Goal: Task Accomplishment & Management: Use online tool/utility

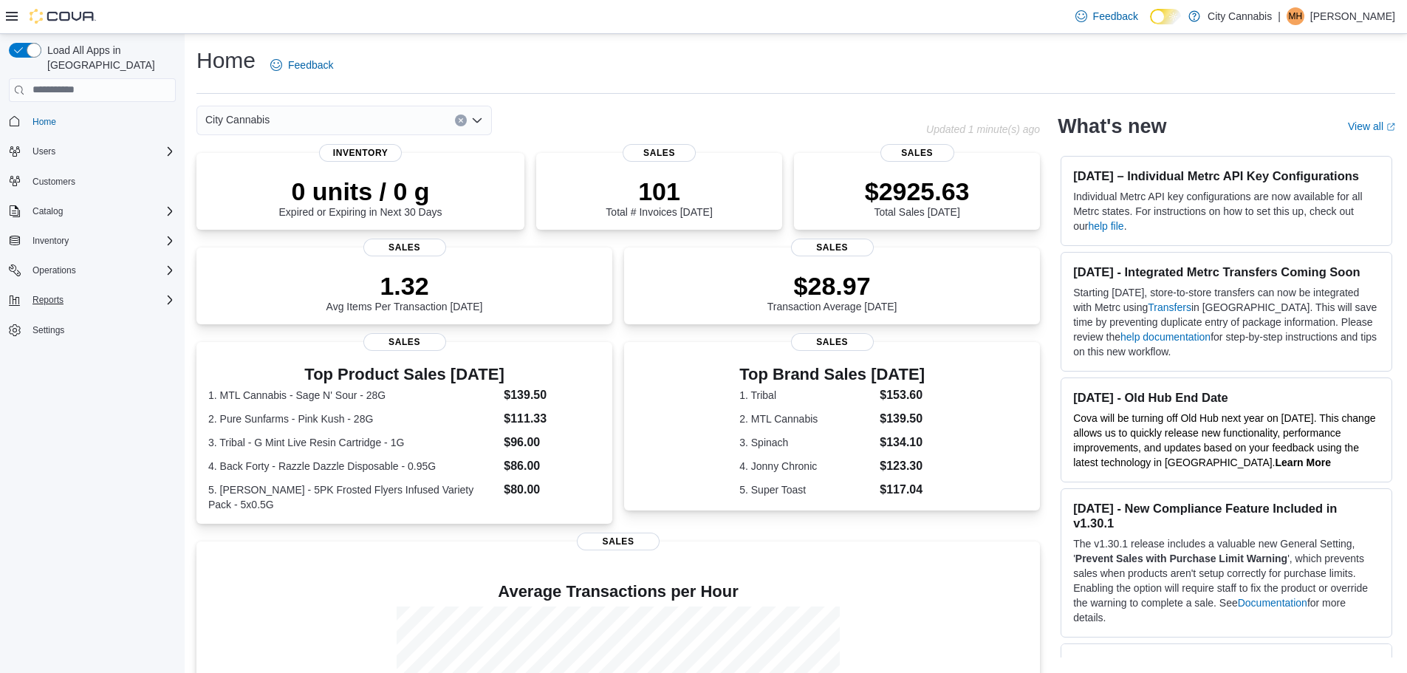
click at [128, 291] on div "Reports" at bounding box center [101, 300] width 149 height 18
click at [86, 336] on link "Dashboards" at bounding box center [98, 341] width 167 height 21
click at [62, 353] on link "Reports" at bounding box center [42, 362] width 43 height 18
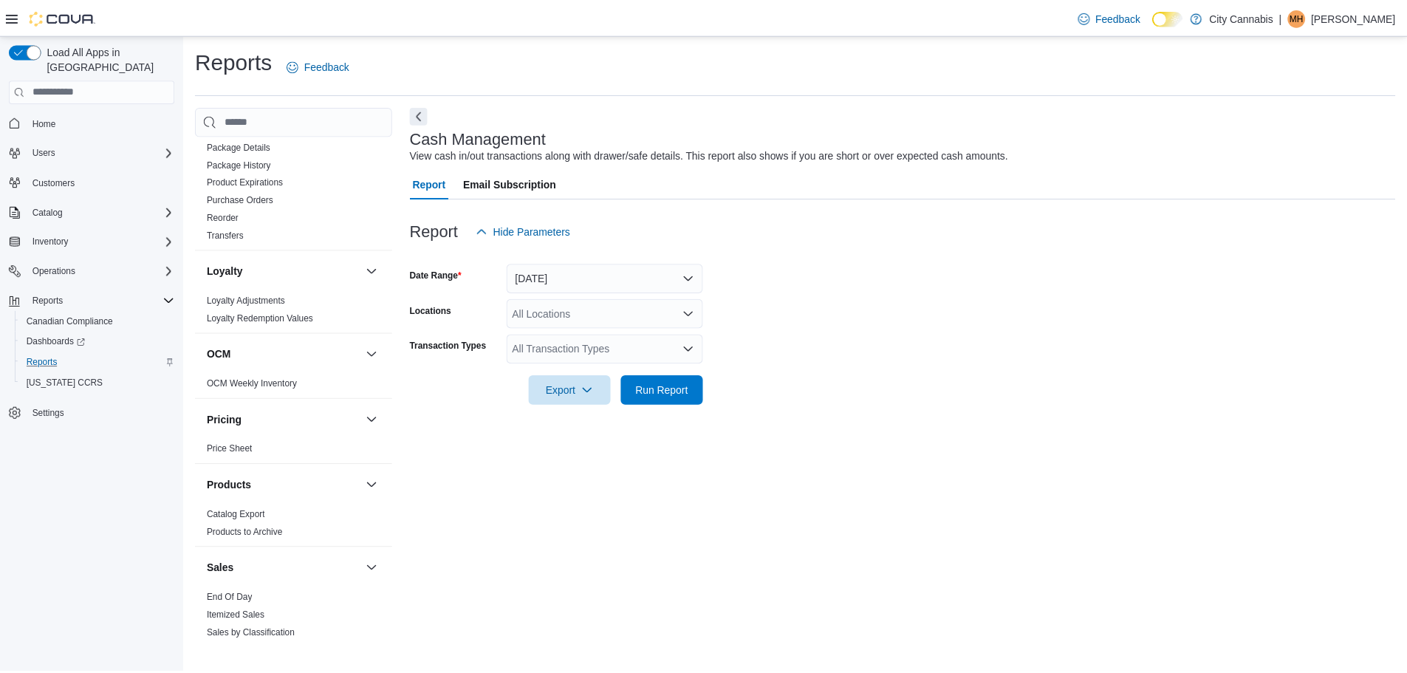
scroll to position [1034, 0]
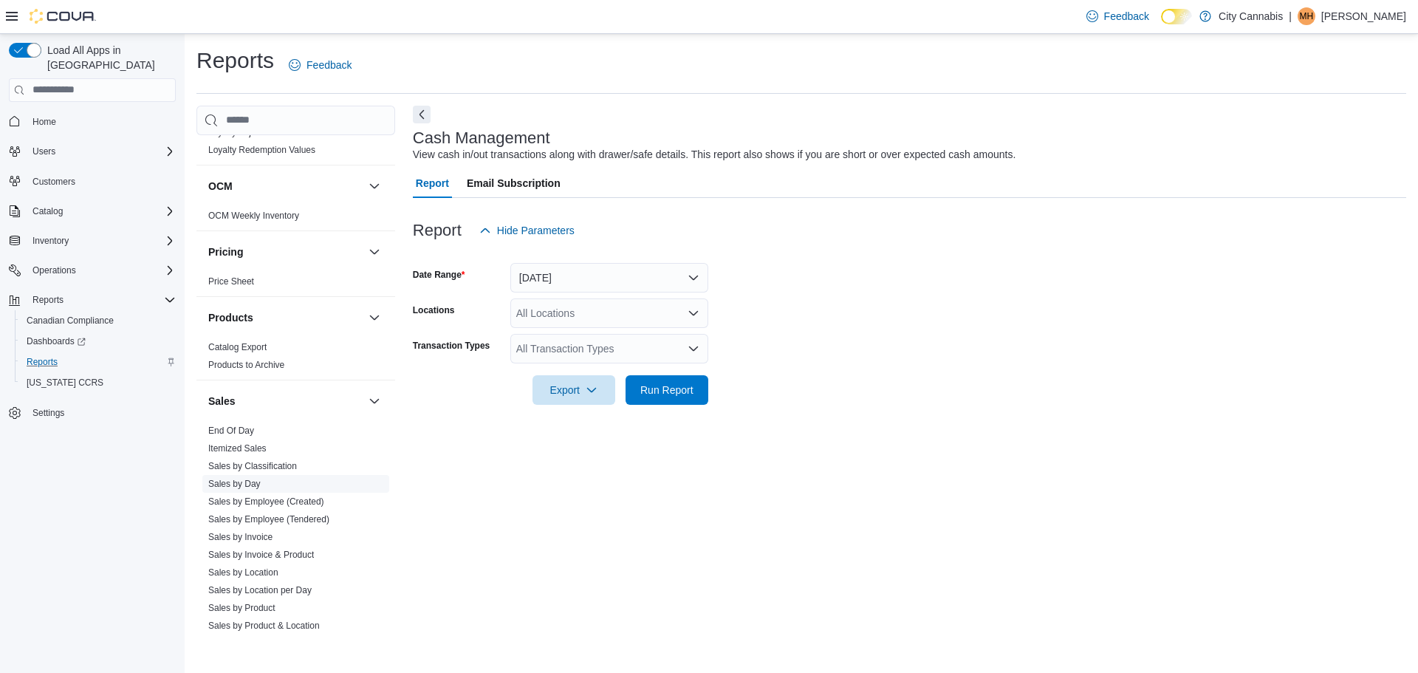
click at [246, 478] on link "Sales by Day" at bounding box center [234, 483] width 52 height 10
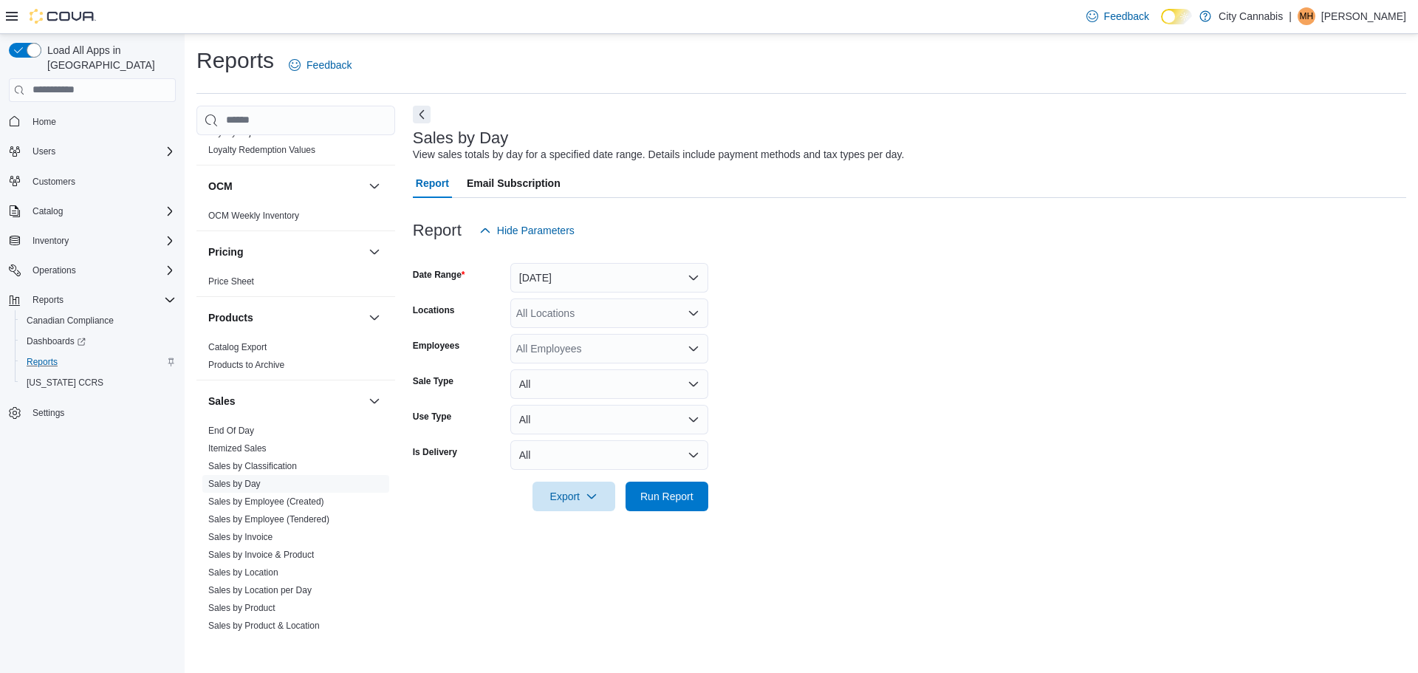
click at [569, 260] on div at bounding box center [909, 254] width 993 height 18
click at [574, 276] on button "Yesterday" at bounding box center [609, 278] width 198 height 30
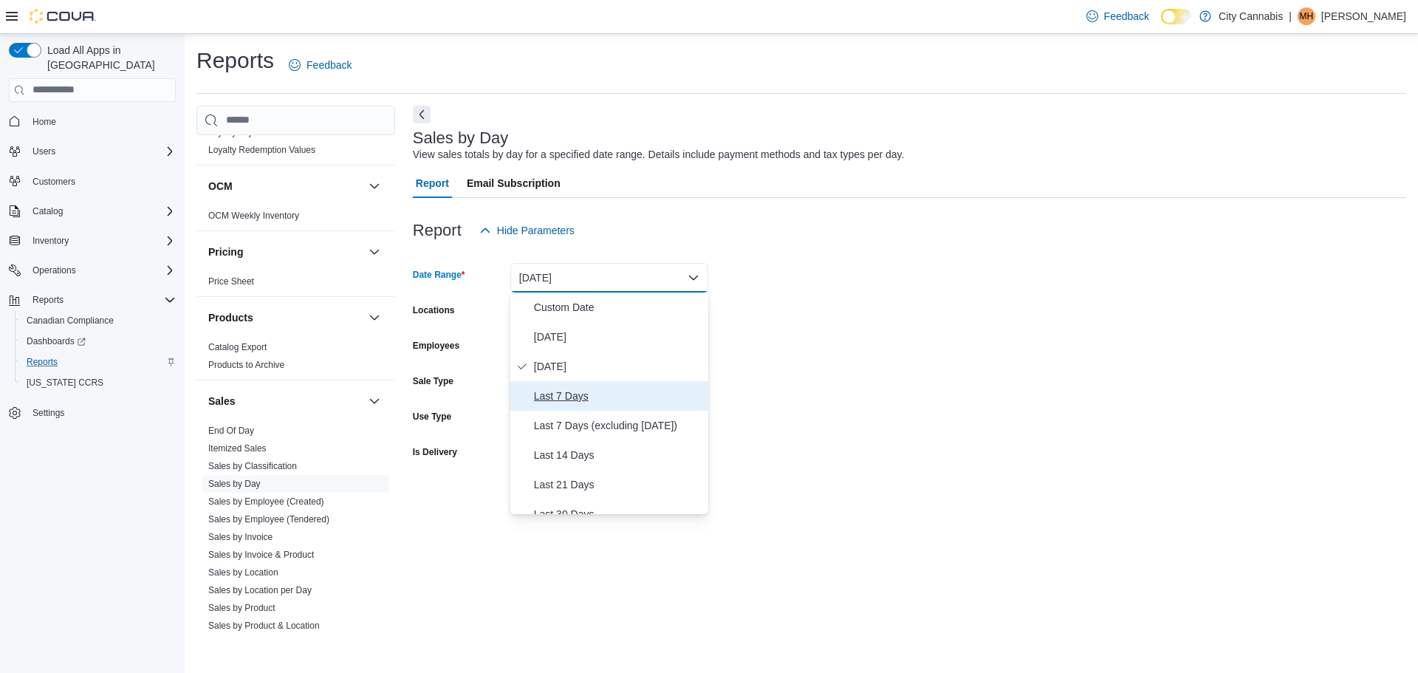
click at [575, 402] on span "Last 7 Days" at bounding box center [618, 396] width 168 height 18
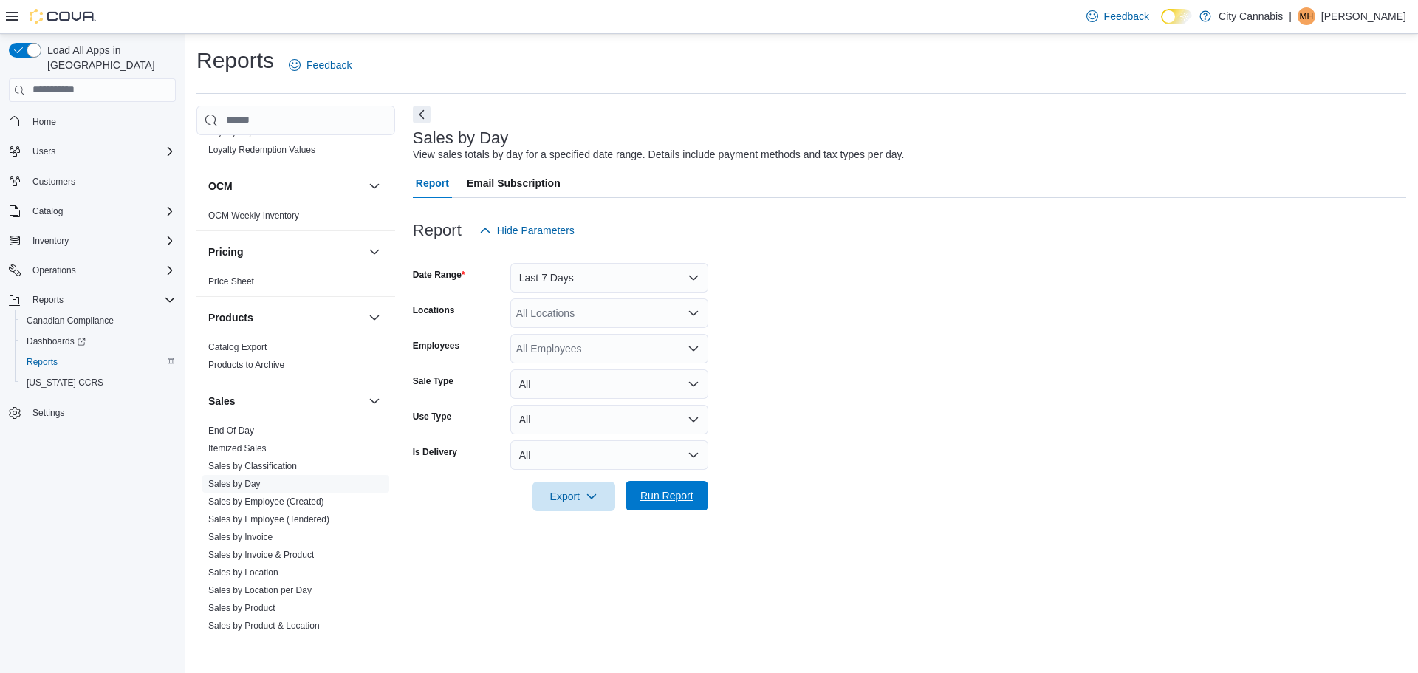
click at [681, 484] on span "Run Report" at bounding box center [666, 496] width 65 height 30
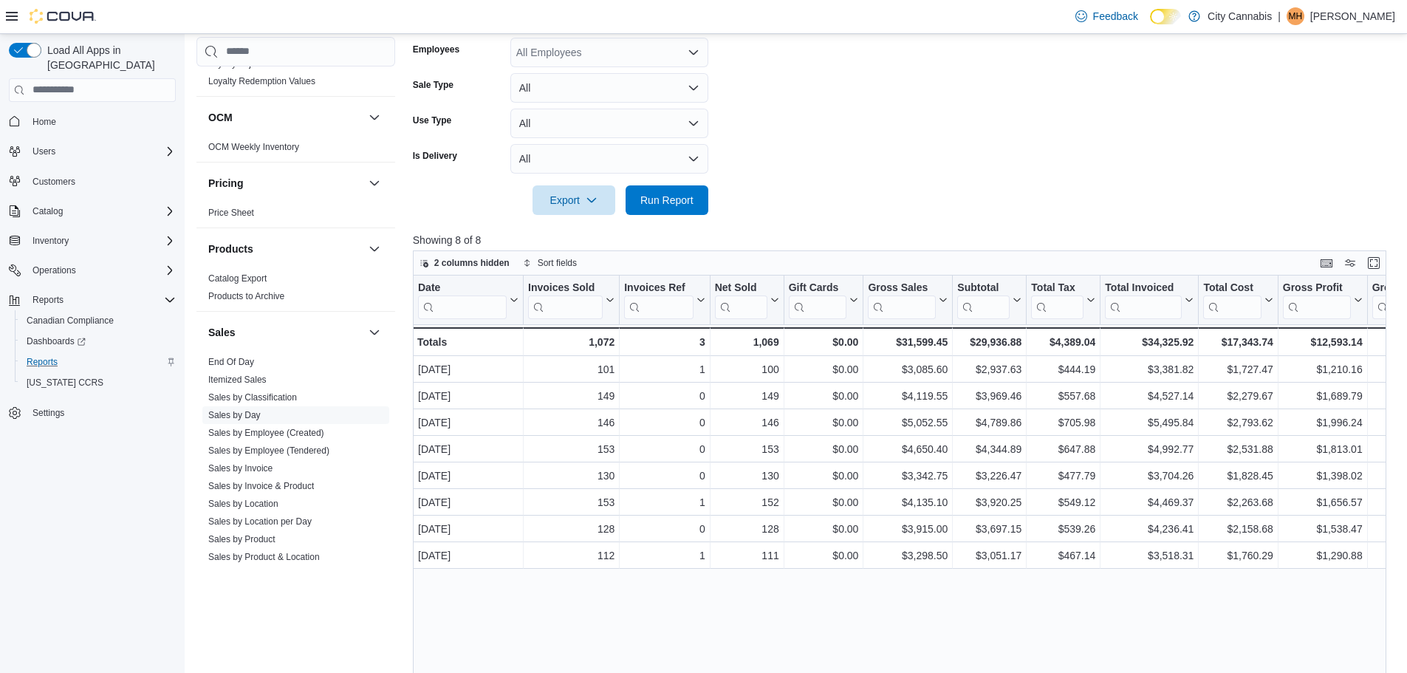
scroll to position [423, 0]
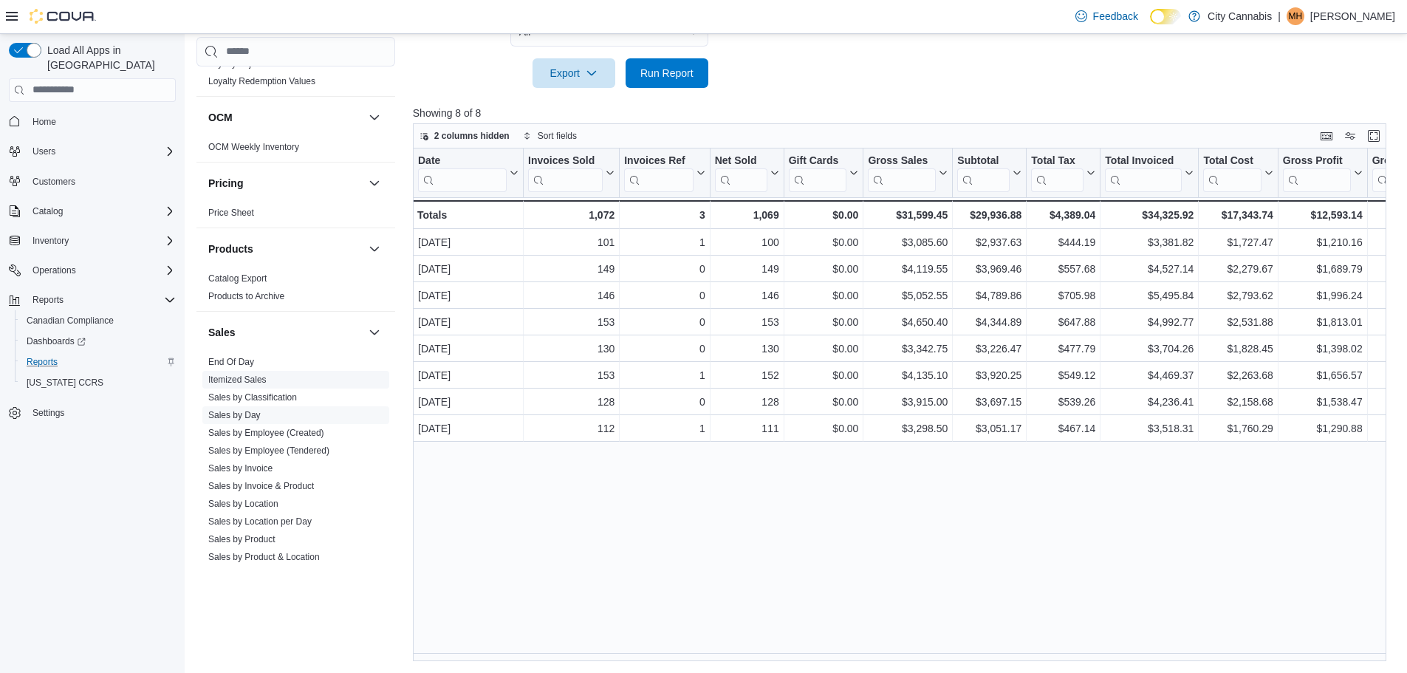
click at [241, 374] on link "Itemized Sales" at bounding box center [237, 379] width 58 height 10
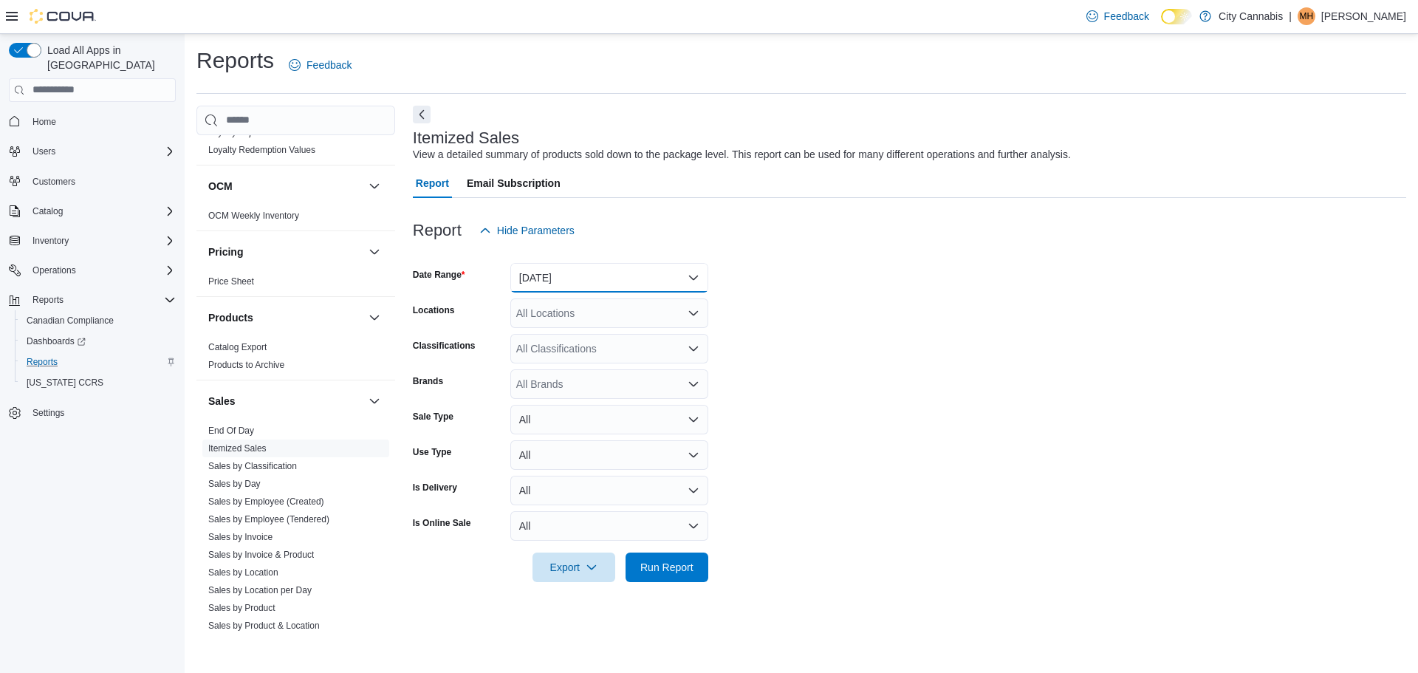
click at [588, 288] on button "Yesterday" at bounding box center [609, 278] width 198 height 30
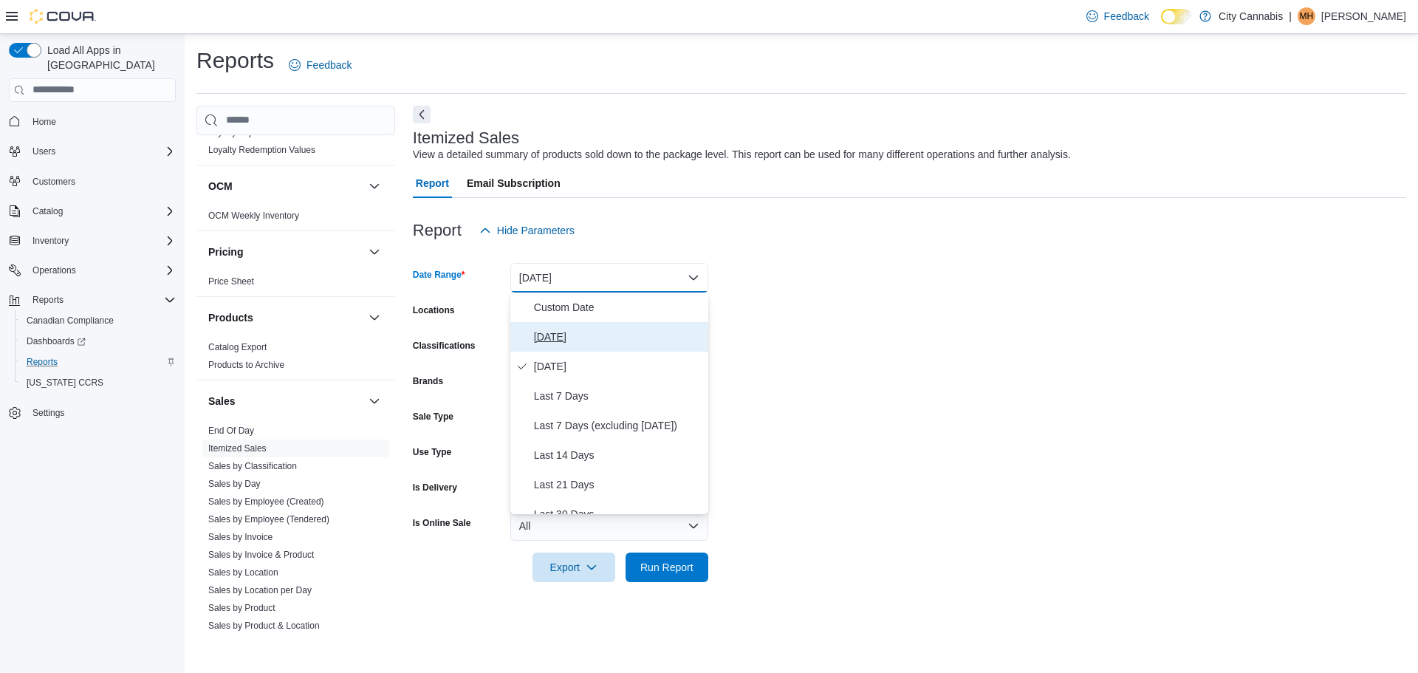
click at [584, 326] on button "Today" at bounding box center [609, 337] width 198 height 30
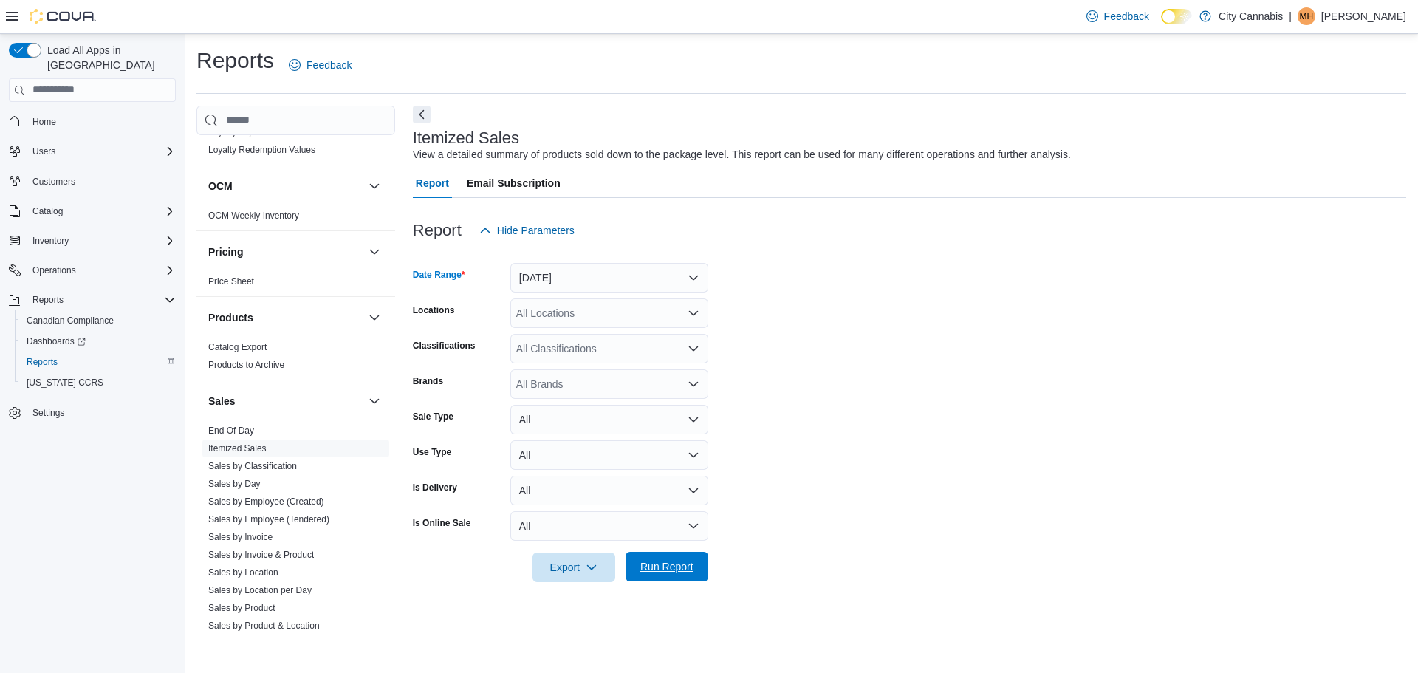
click at [689, 570] on span "Run Report" at bounding box center [666, 566] width 53 height 15
